Goal: Task Accomplishment & Management: Manage account settings

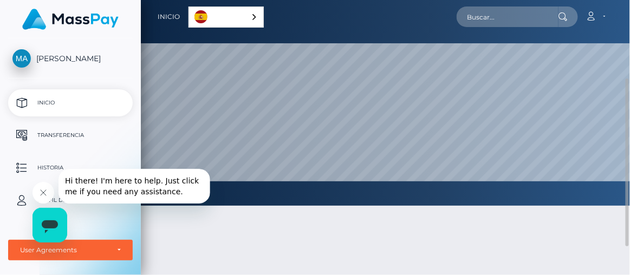
scroll to position [49, 0]
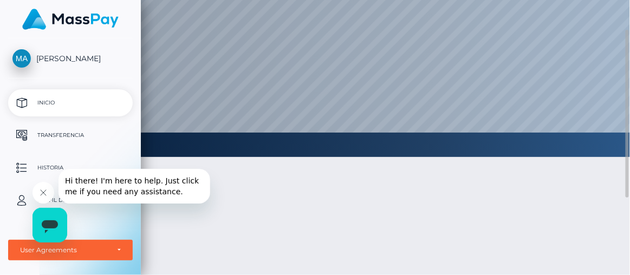
click at [216, 202] on div at bounding box center [385, 245] width 489 height 209
click at [247, 225] on div at bounding box center [385, 245] width 489 height 209
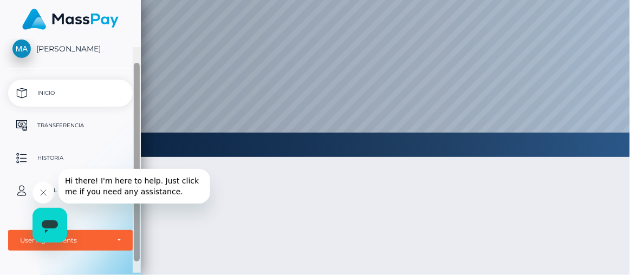
scroll to position [1, 0]
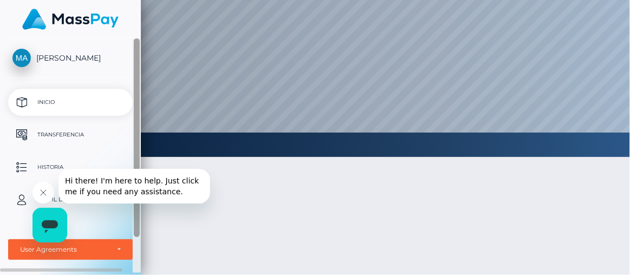
click at [137, 98] on div at bounding box center [137, 137] width 6 height 199
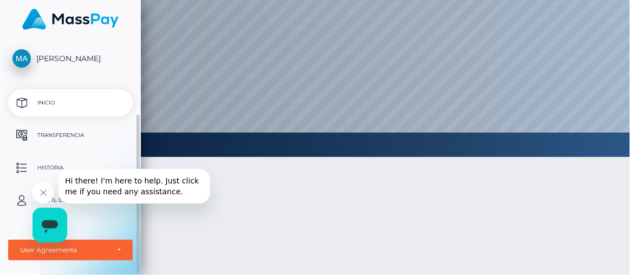
scroll to position [41, 0]
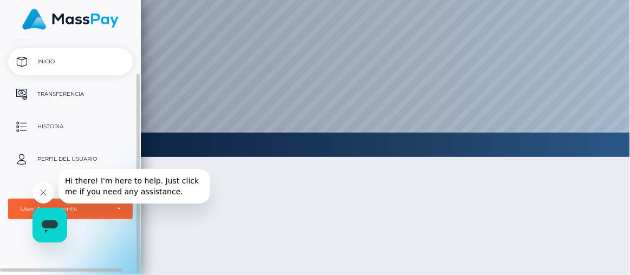
click at [44, 67] on p "Inicio" at bounding box center [70, 62] width 116 height 16
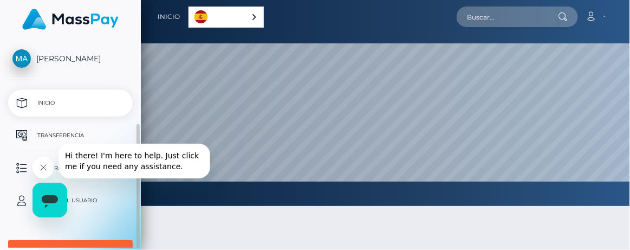
scroll to position [49, 0]
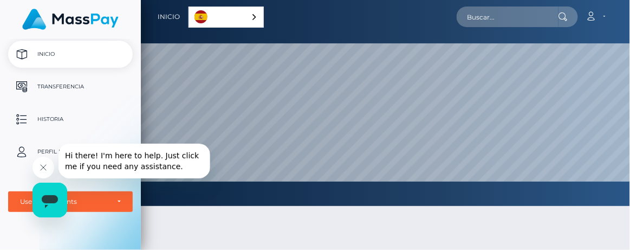
click at [39, 166] on icon "Cerrar mensaje de la compañía" at bounding box center [42, 167] width 9 height 9
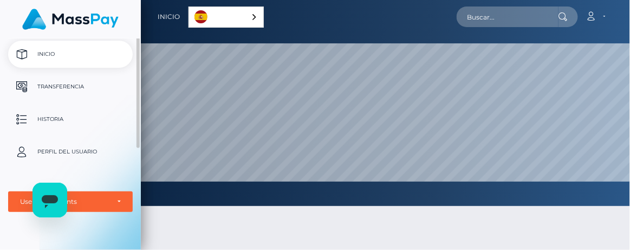
scroll to position [0, 0]
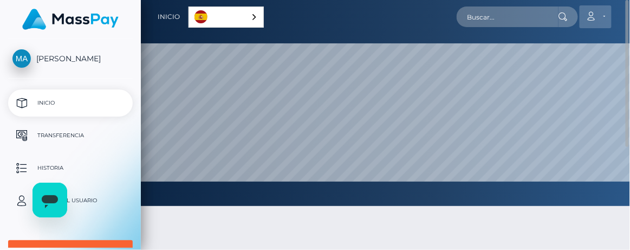
click at [603, 18] on link "Cuenta" at bounding box center [596, 16] width 32 height 23
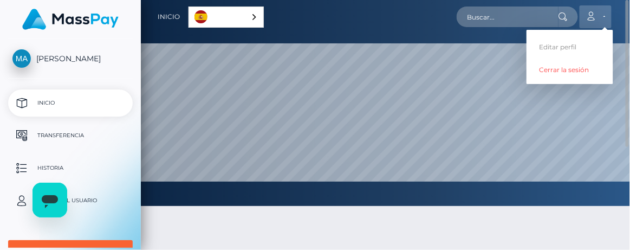
click at [603, 18] on link "Cuenta" at bounding box center [596, 16] width 32 height 23
